Goal: Information Seeking & Learning: Learn about a topic

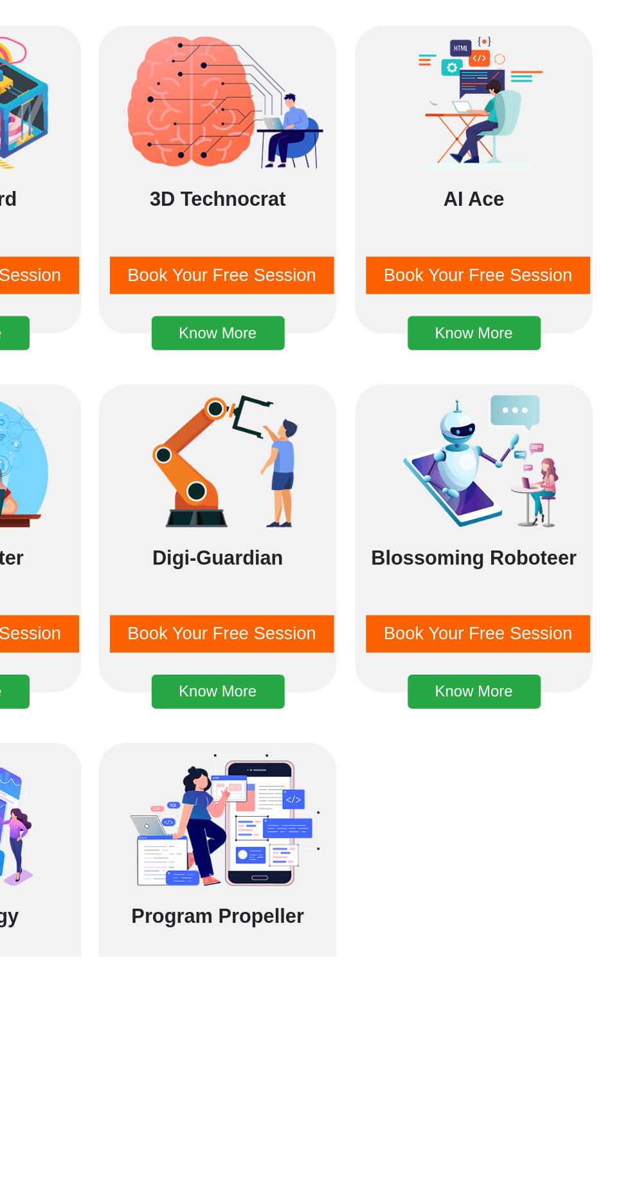
scroll to position [1017, 0]
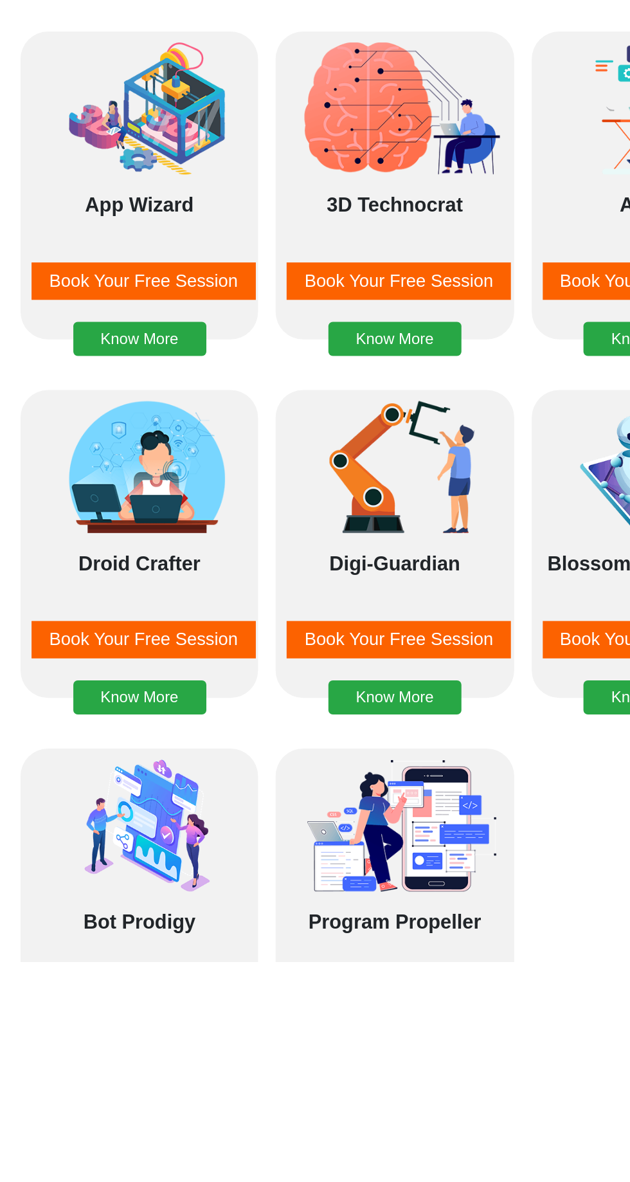
click at [323, 880] on img at bounding box center [316, 892] width 135 height 77
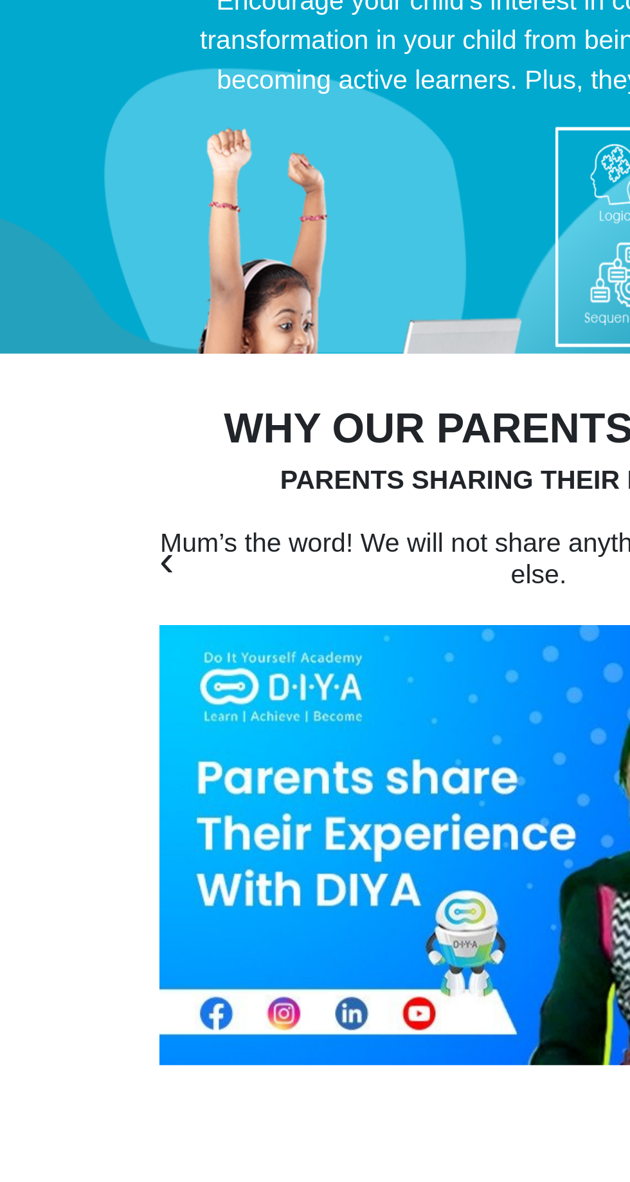
scroll to position [4575, 0]
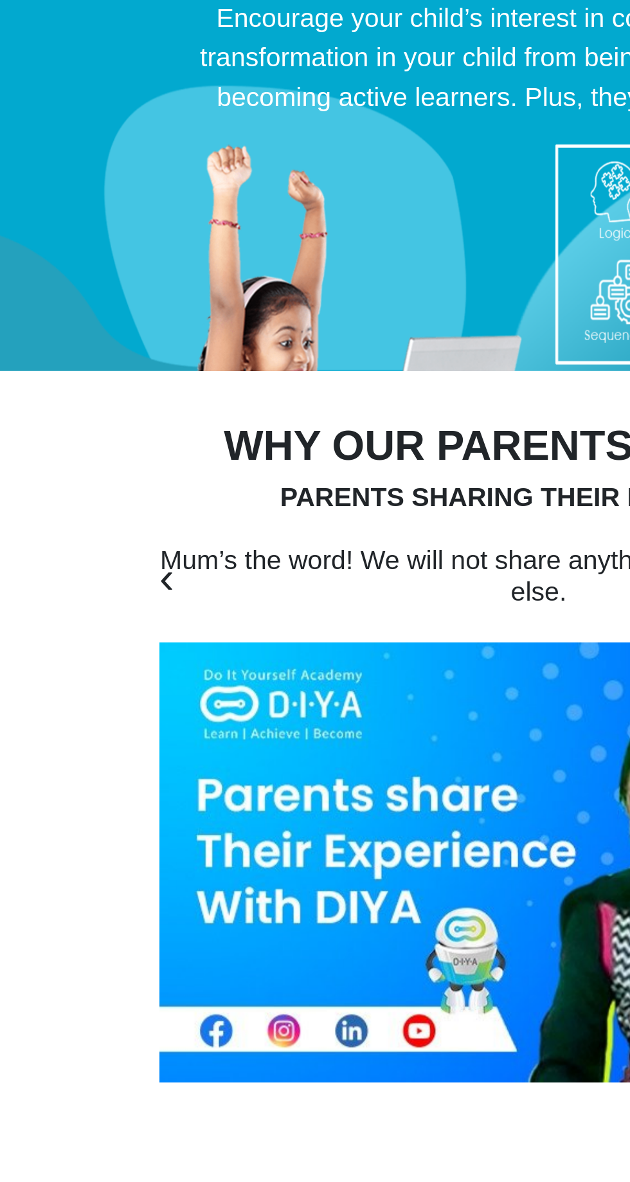
click at [296, 664] on div "Why our PARENTS love us?" at bounding box center [315, 682] width 463 height 37
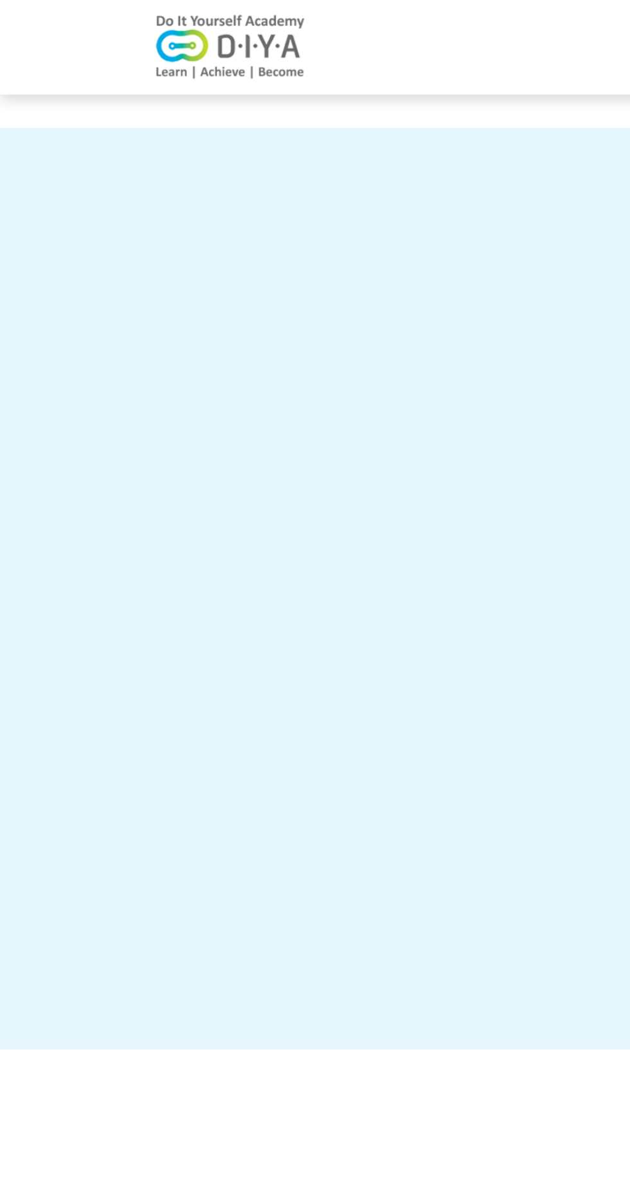
scroll to position [0, 0]
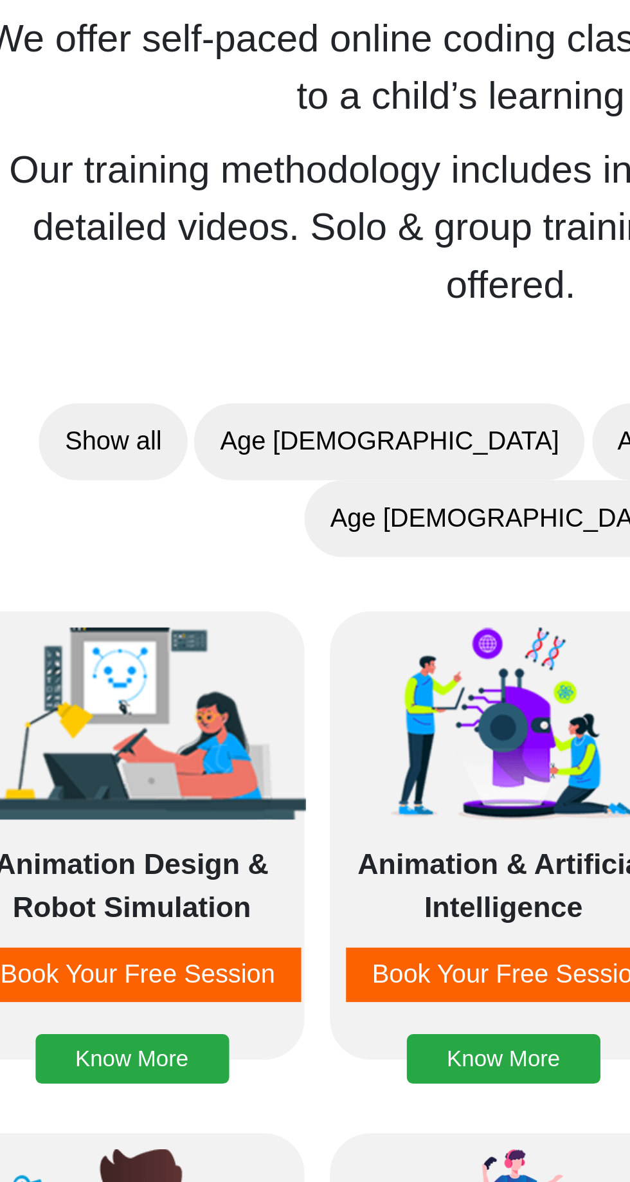
scroll to position [592, 0]
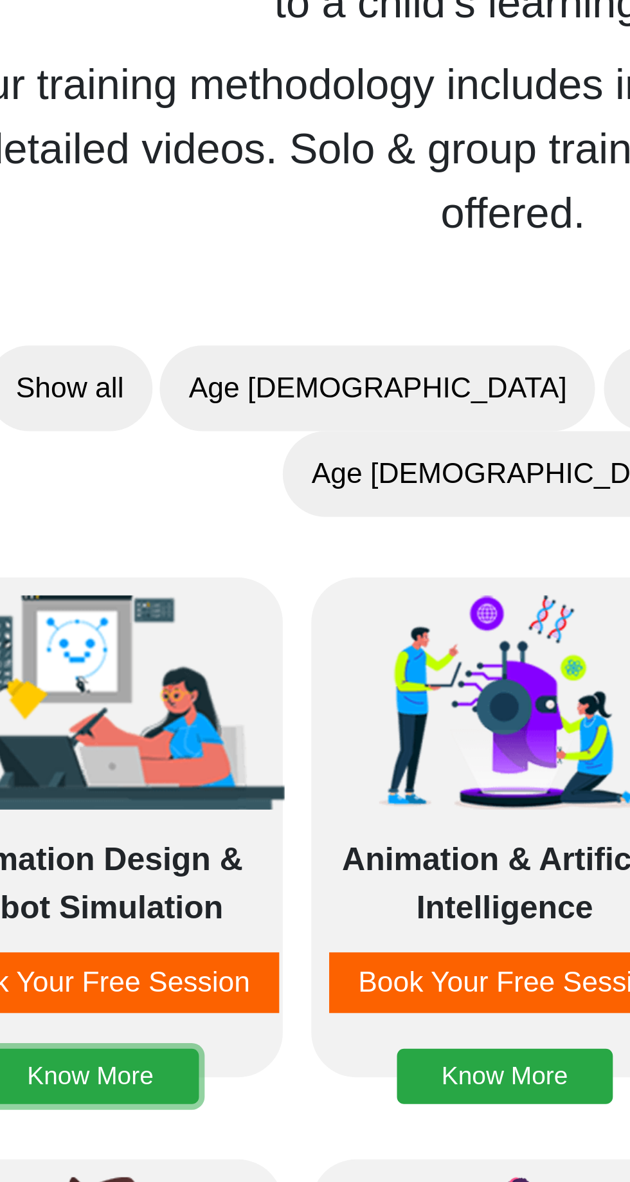
click at [202, 814] on button "Know More" at bounding box center [163, 824] width 78 height 20
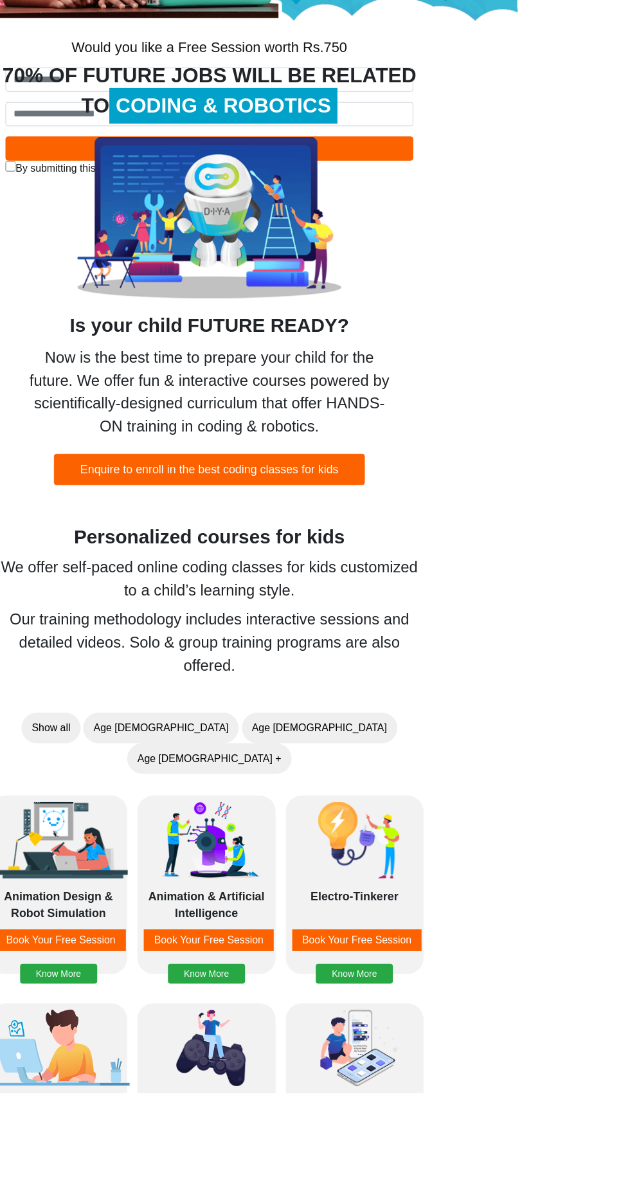
scroll to position [353, 0]
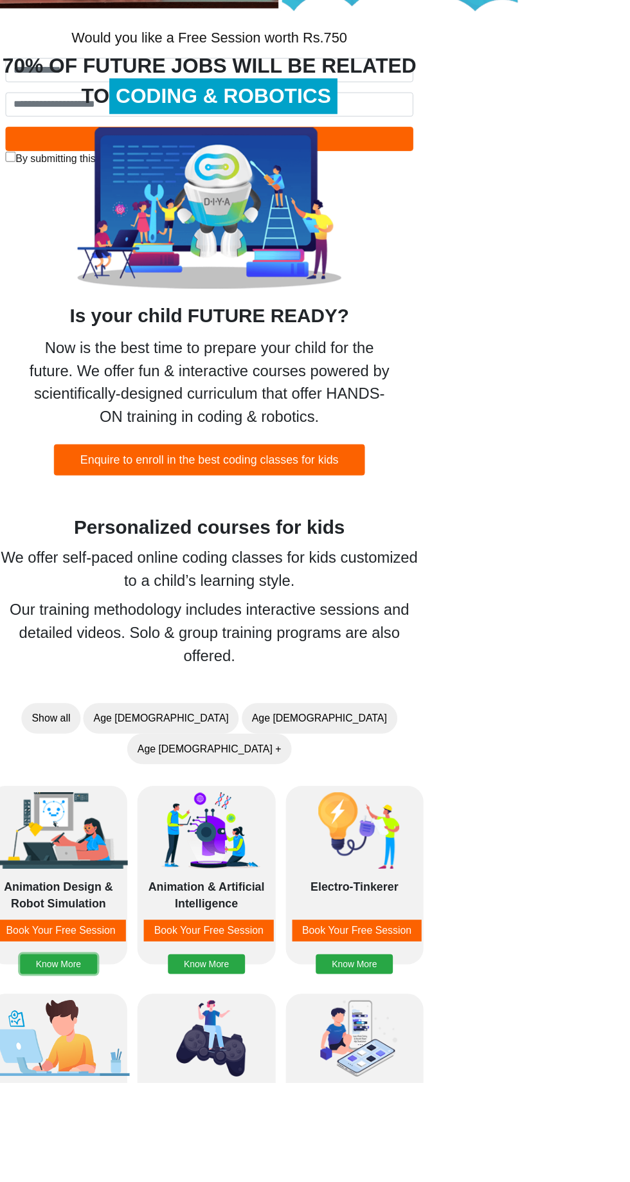
click at [202, 1052] on button "Know More" at bounding box center [163, 1062] width 78 height 20
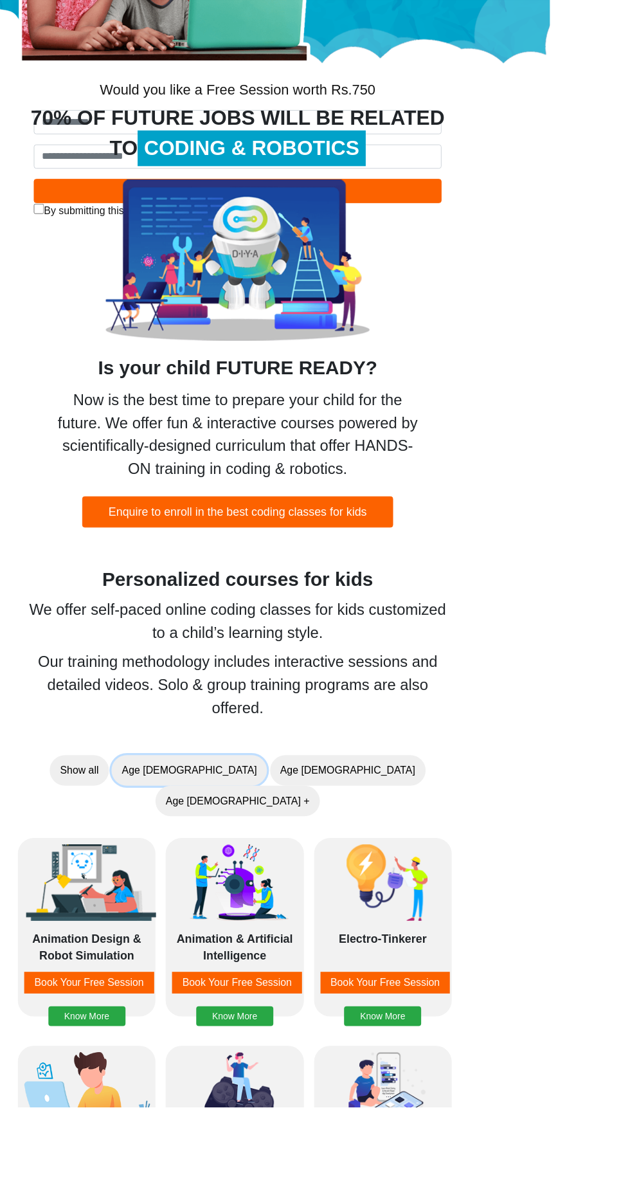
click at [188, 858] on button "Age [DEMOGRAPHIC_DATA]" at bounding box center [266, 842] width 157 height 31
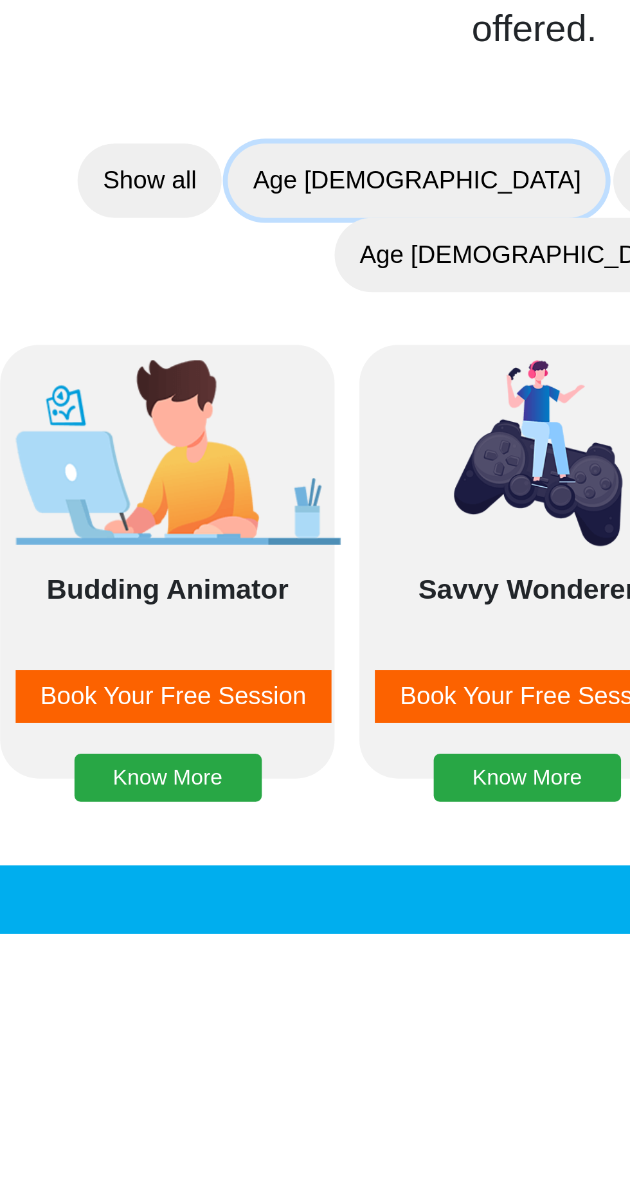
scroll to position [298, 0]
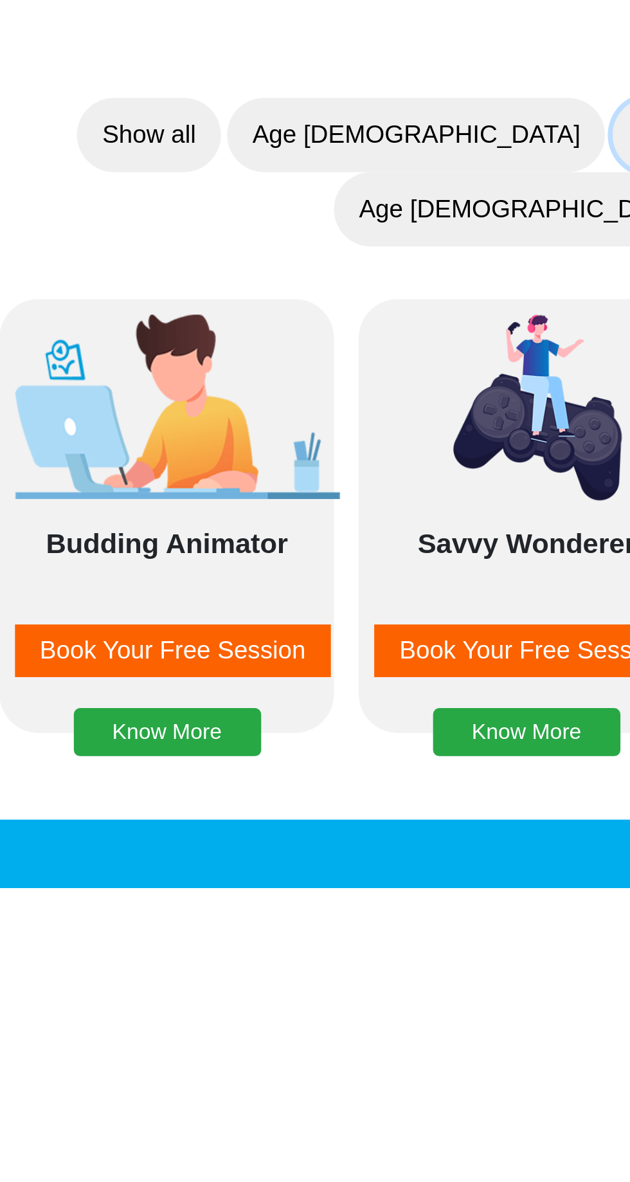
click at [348, 854] on button "Age [DEMOGRAPHIC_DATA]" at bounding box center [426, 869] width 157 height 31
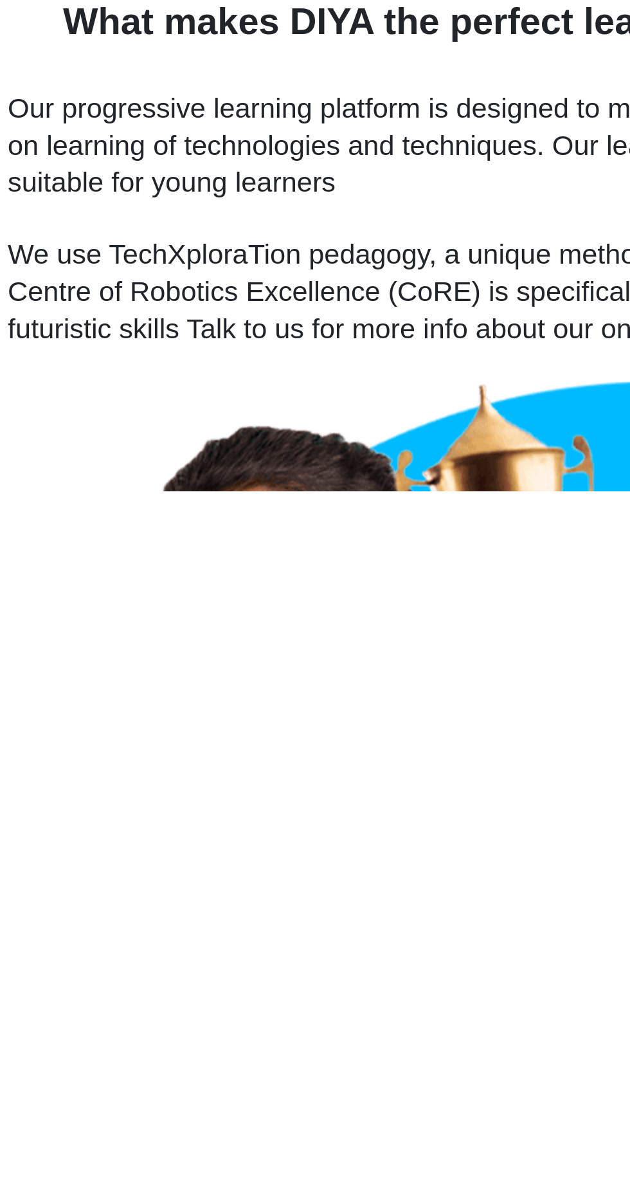
scroll to position [1106, 0]
